Goal: Task Accomplishment & Management: Use online tool/utility

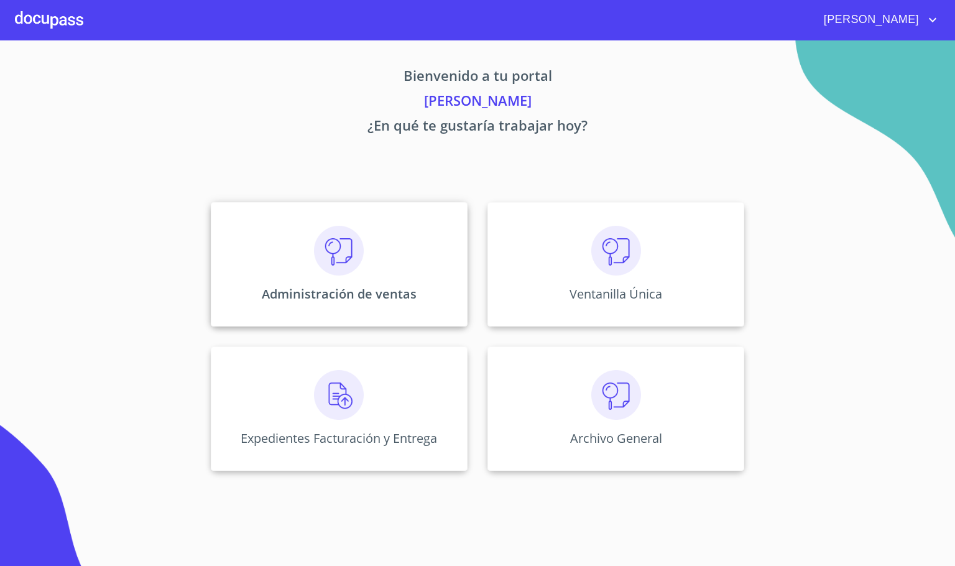
click at [368, 273] on div "Administración de ventas" at bounding box center [339, 264] width 257 height 124
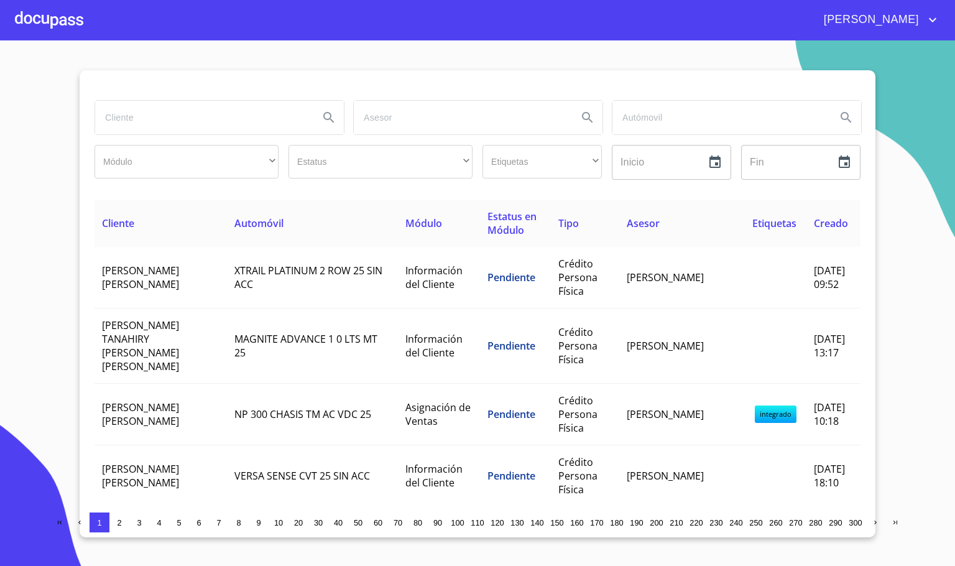
click at [198, 123] on input "search" at bounding box center [202, 118] width 214 height 34
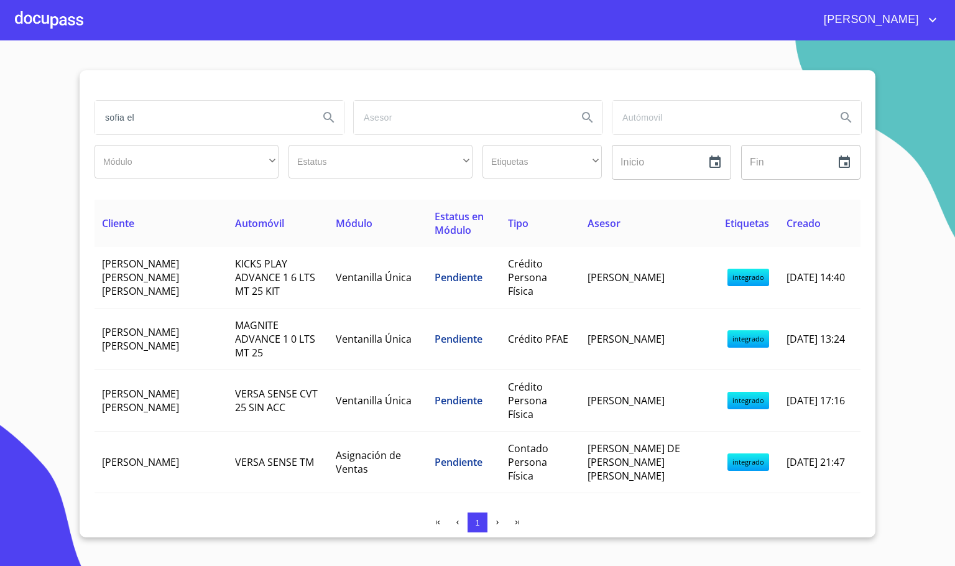
type input "sofia el"
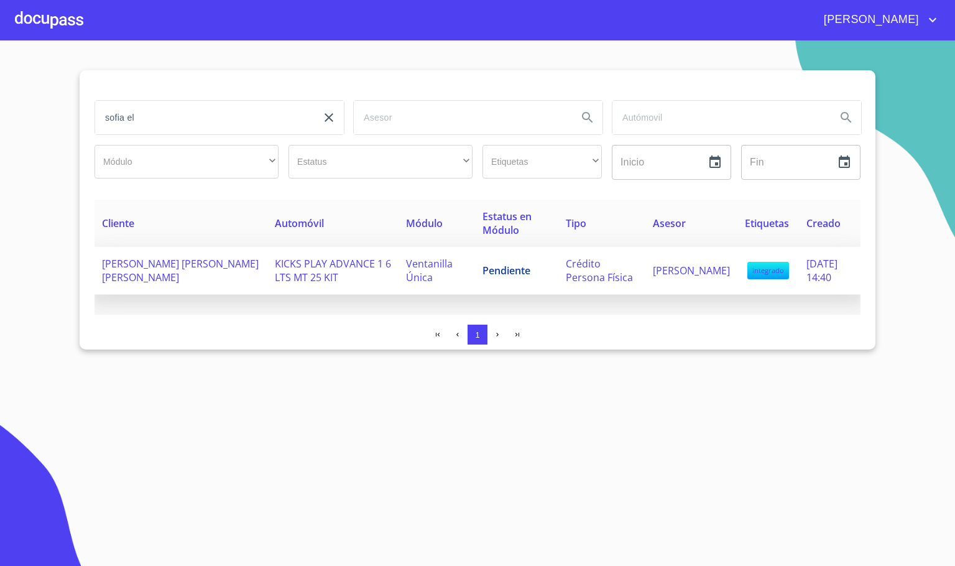
click at [231, 275] on td "[PERSON_NAME] [PERSON_NAME] [PERSON_NAME]" at bounding box center [180, 271] width 173 height 48
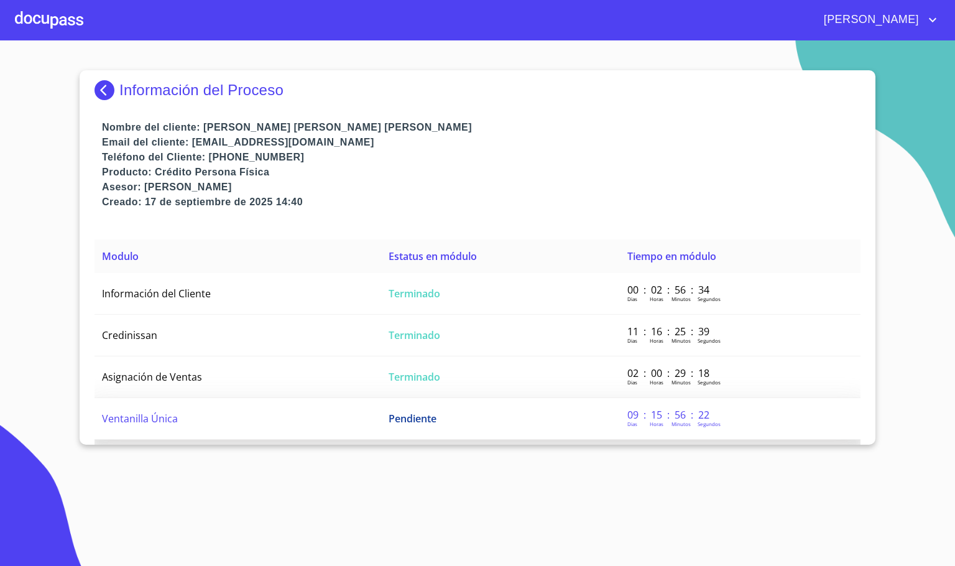
click at [241, 415] on td "Ventanilla Única" at bounding box center [237, 419] width 286 height 42
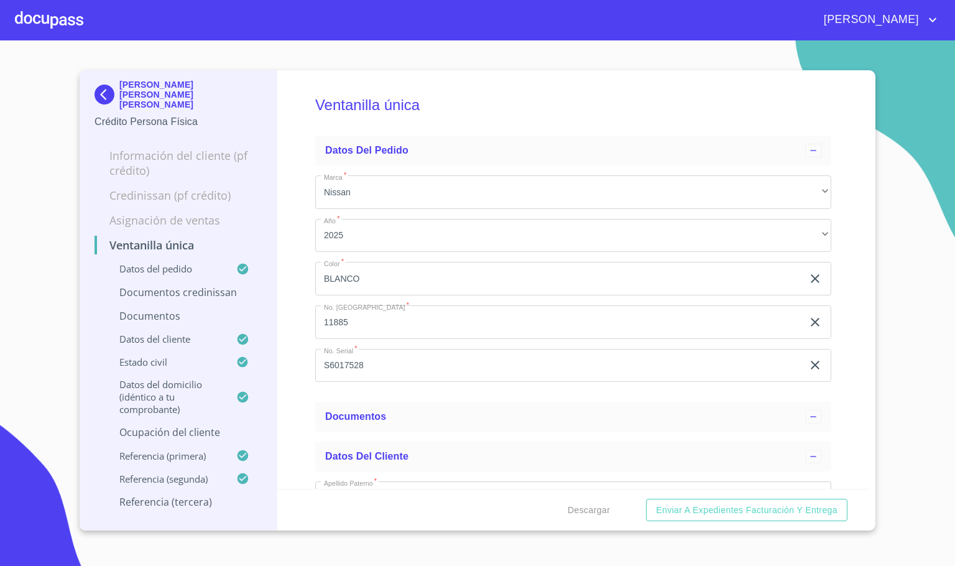
click at [293, 449] on div "Ventanilla única Datos del pedido Marca   * Nissan ​ Año   * 2025 ​ Color   * […" at bounding box center [573, 279] width 592 height 418
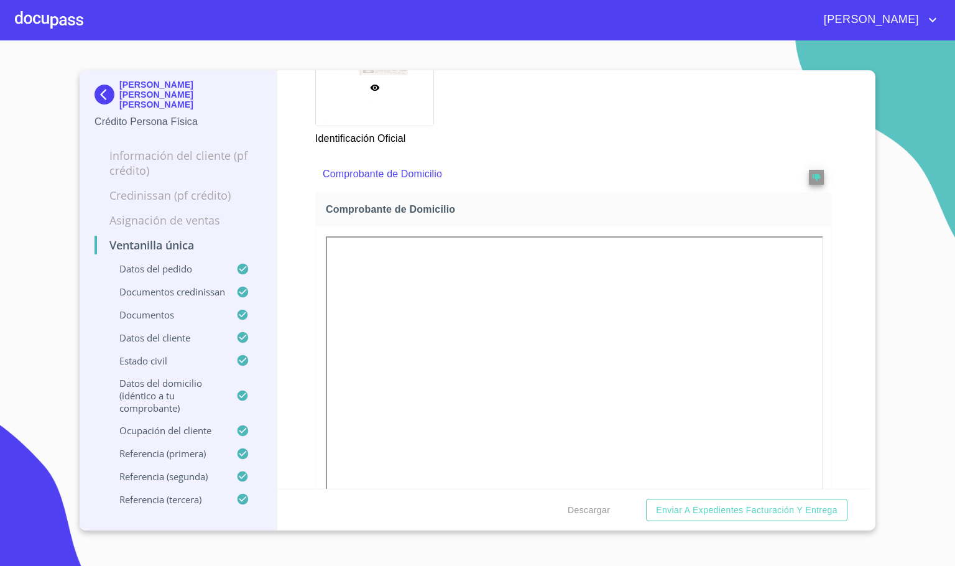
scroll to position [1212, 0]
